Goal: Transaction & Acquisition: Purchase product/service

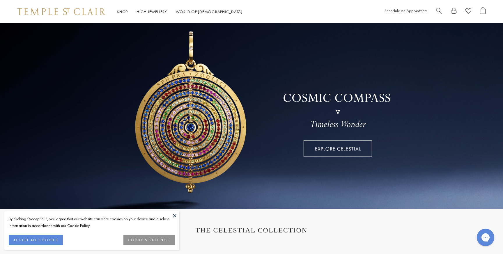
scroll to position [43, 0]
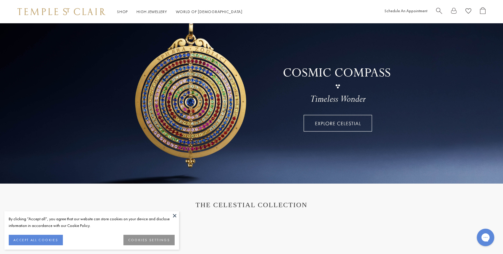
click at [173, 217] on button at bounding box center [174, 215] width 9 height 9
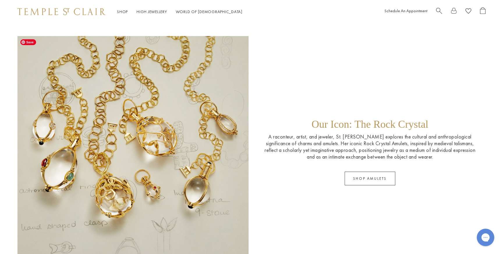
scroll to position [960, 0]
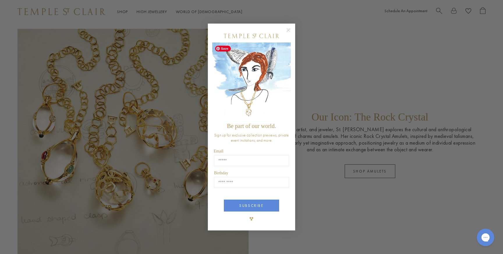
click at [289, 31] on circle "Close dialog" at bounding box center [288, 29] width 7 height 7
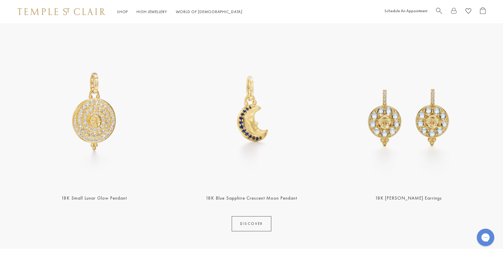
scroll to position [22, 0]
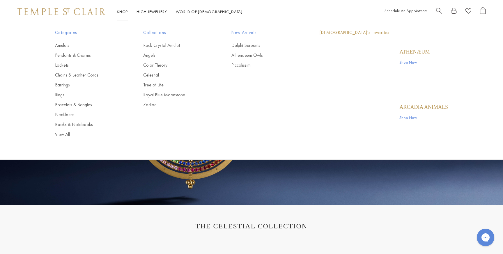
click at [125, 8] on li "Shop Shop Categories Amulets Pendants & Charms Lockets Chains & Leather Cords E…" at bounding box center [122, 11] width 11 height 7
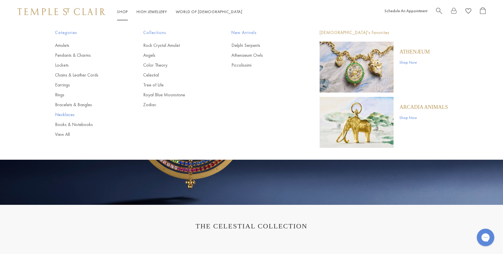
click at [66, 113] on link "Necklaces" at bounding box center [87, 115] width 65 height 6
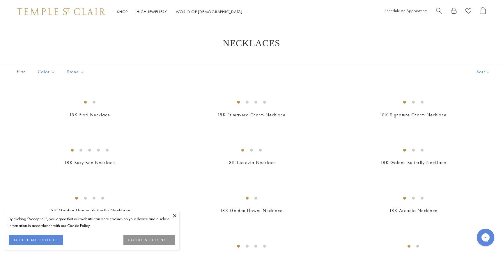
click at [175, 215] on button at bounding box center [174, 215] width 9 height 9
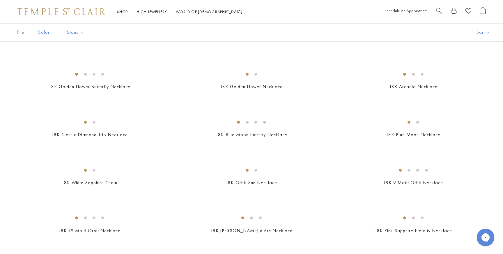
scroll to position [121, 0]
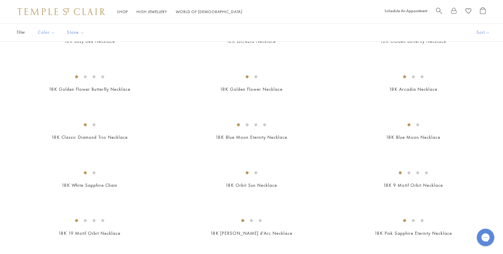
click at [0, 0] on img at bounding box center [0, 0] width 0 height 0
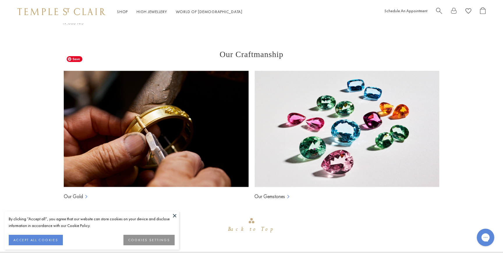
scroll to position [932, 0]
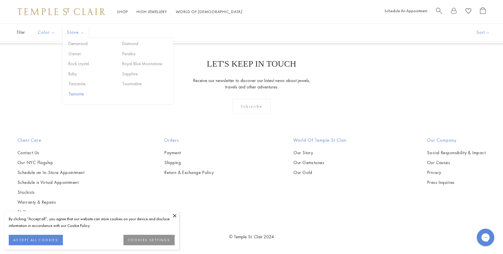
scroll to position [1819, 0]
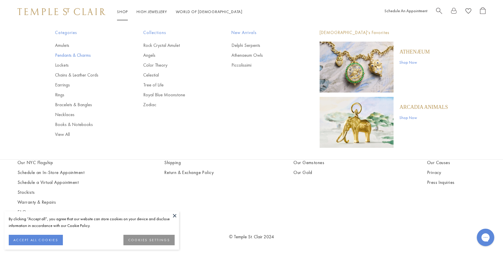
click at [77, 55] on link "Pendants & Charms" at bounding box center [87, 55] width 65 height 6
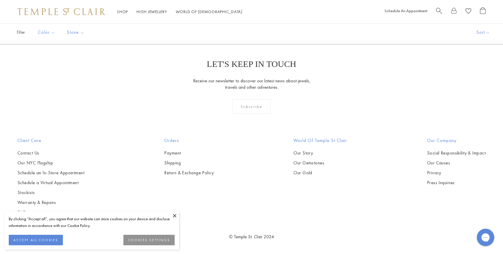
scroll to position [3783, 0]
click at [240, 21] on link "2" at bounding box center [242, 13] width 19 height 16
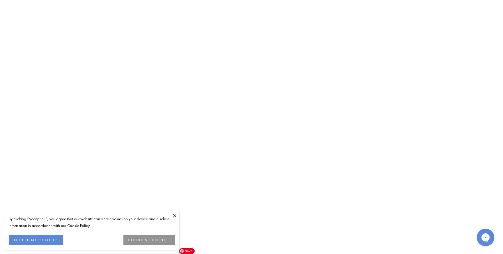
scroll to position [2893, 0]
